Goal: Check status: Check status

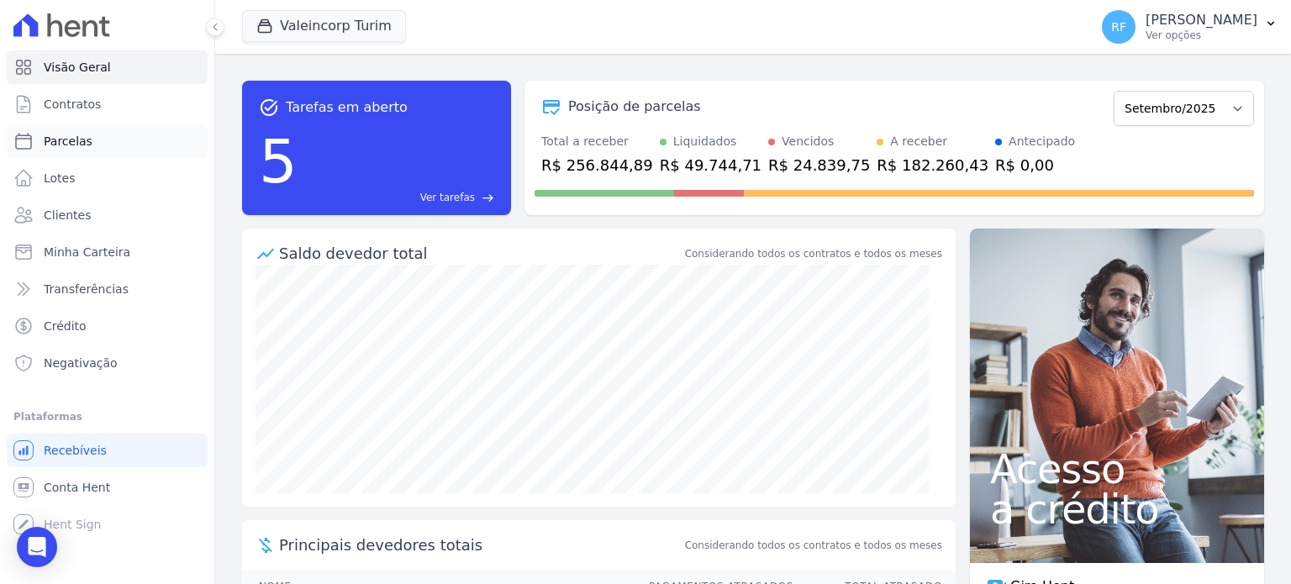
click at [77, 144] on span "Parcelas" at bounding box center [68, 141] width 49 height 17
select select
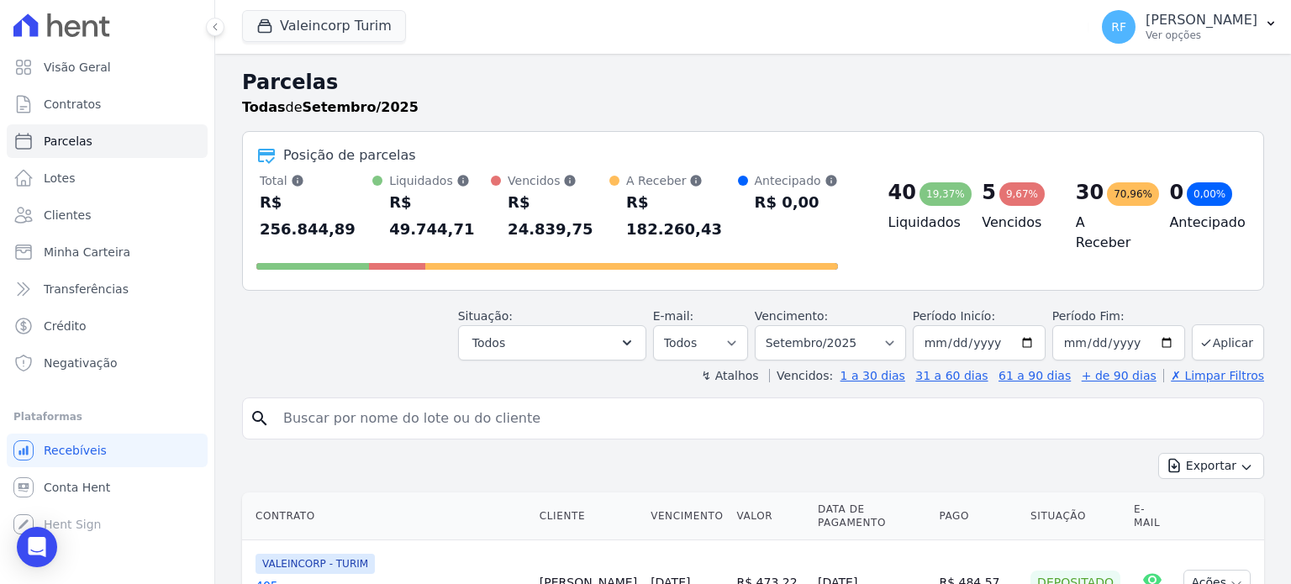
click at [494, 402] on input "search" at bounding box center [765, 419] width 984 height 34
type input "[PERSON_NAME]"
select select
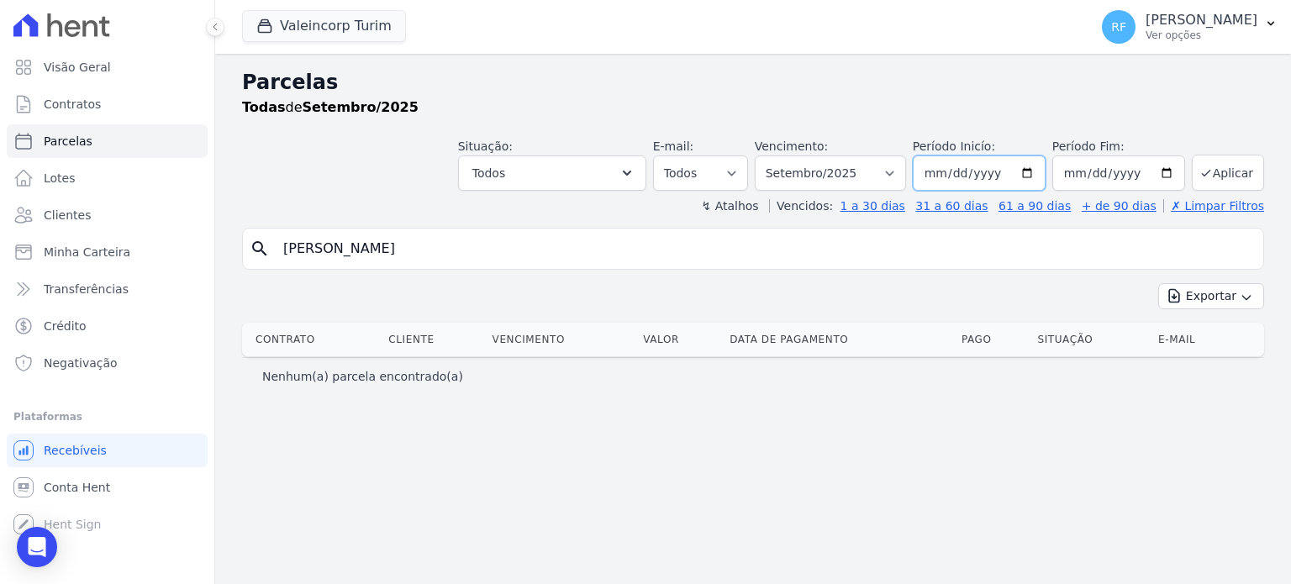
click at [965, 166] on input "[DATE]" at bounding box center [979, 173] width 133 height 35
type input "[DATE]"
click at [1238, 177] on button "Aplicar" at bounding box center [1228, 173] width 72 height 36
select select
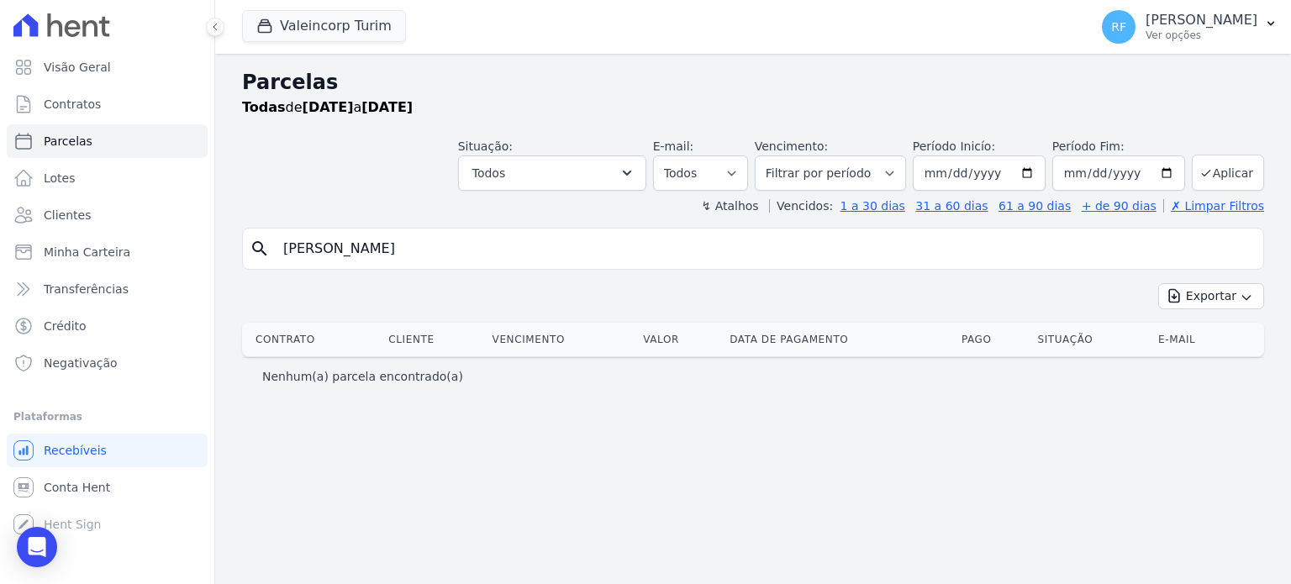
click at [1000, 243] on input "[PERSON_NAME]" at bounding box center [765, 249] width 984 height 34
type input "i"
